Goal: Browse casually

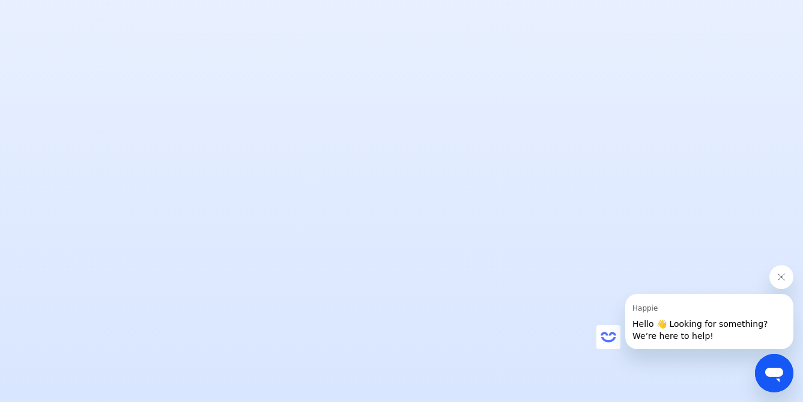
scroll to position [1054, 0]
click at [782, 272] on icon "Close message from Happie" at bounding box center [782, 277] width 10 height 10
